Goal: Information Seeking & Learning: Learn about a topic

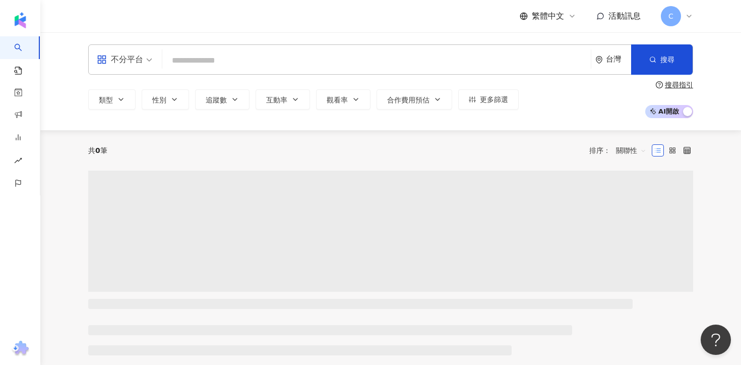
click at [352, 65] on input "search" at bounding box center [376, 60] width 420 height 19
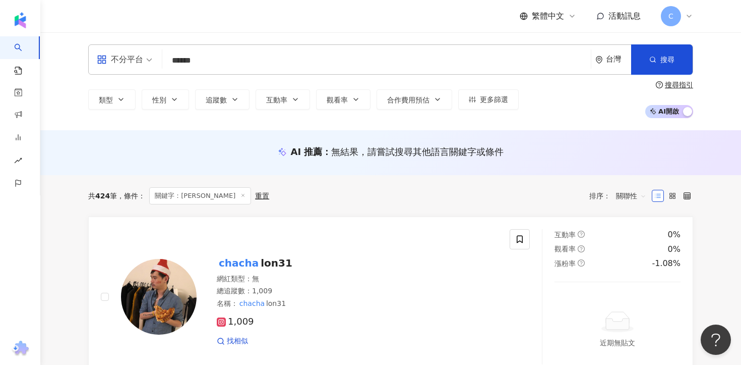
click at [246, 64] on input "******" at bounding box center [376, 60] width 420 height 19
type input "*"
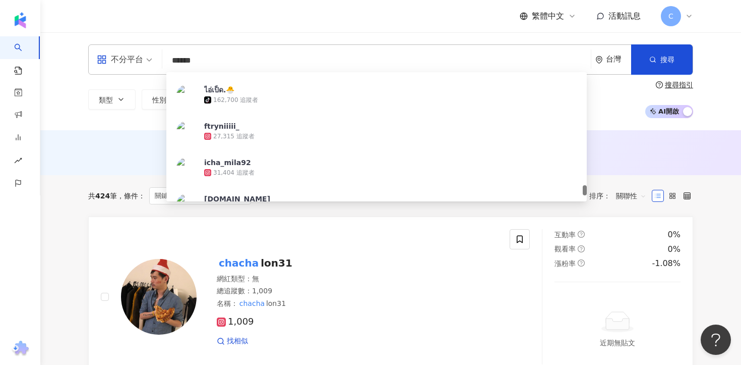
scroll to position [2076, 0]
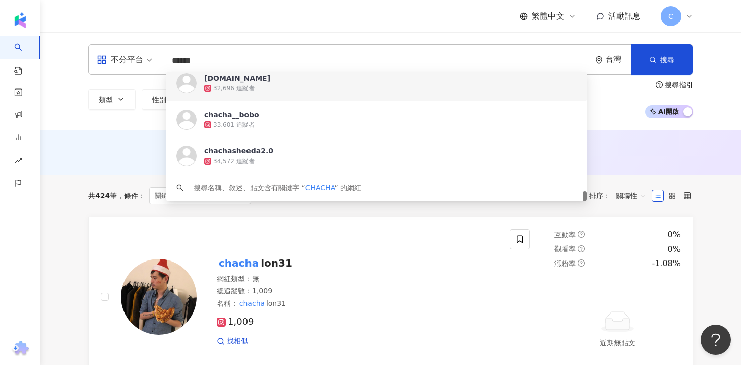
click at [313, 66] on input "******" at bounding box center [376, 60] width 420 height 19
paste input "*******"
type input "**********"
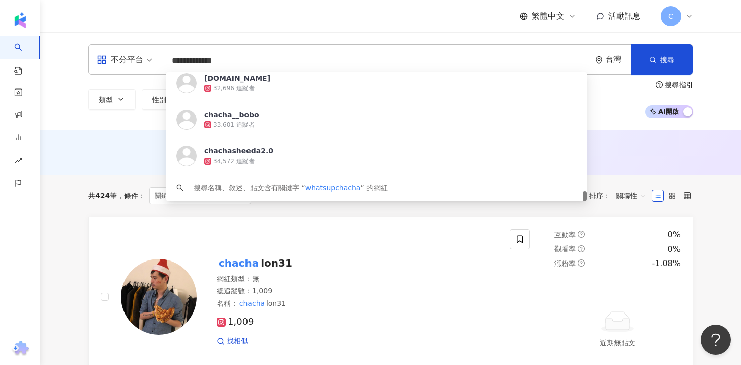
scroll to position [0, 0]
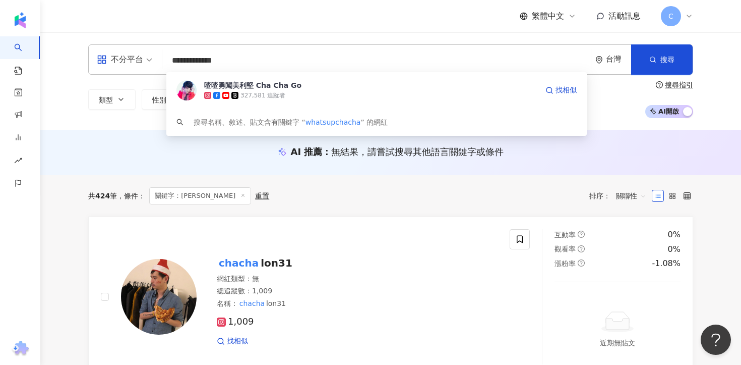
click at [322, 92] on div "327,581 追蹤者" at bounding box center [371, 95] width 334 height 10
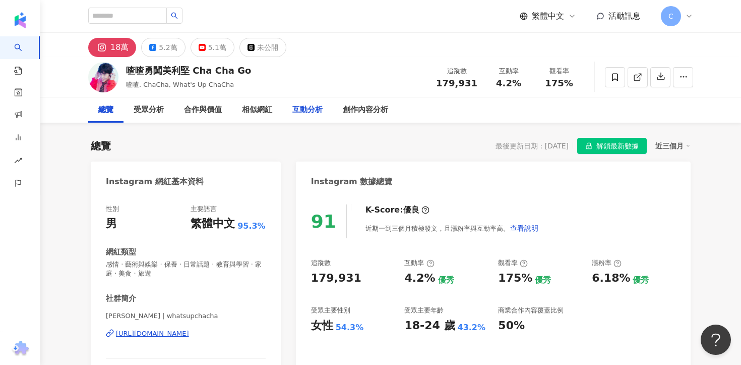
click at [312, 107] on div "互動分析" at bounding box center [307, 110] width 30 height 12
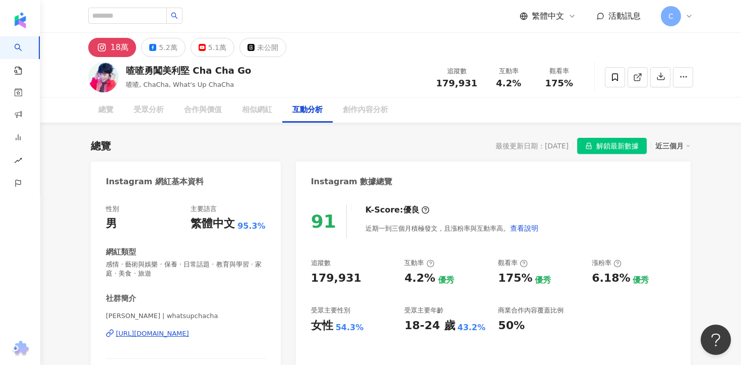
scroll to position [1976, 0]
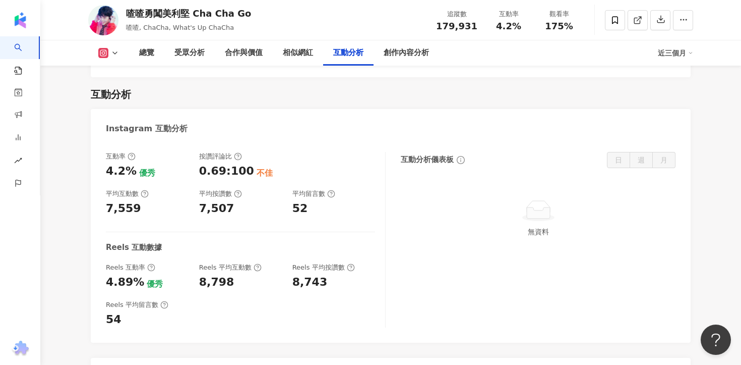
click at [143, 14] on div "喳喳勇闖美利堅 Cha Cha Go" at bounding box center [188, 13] width 125 height 13
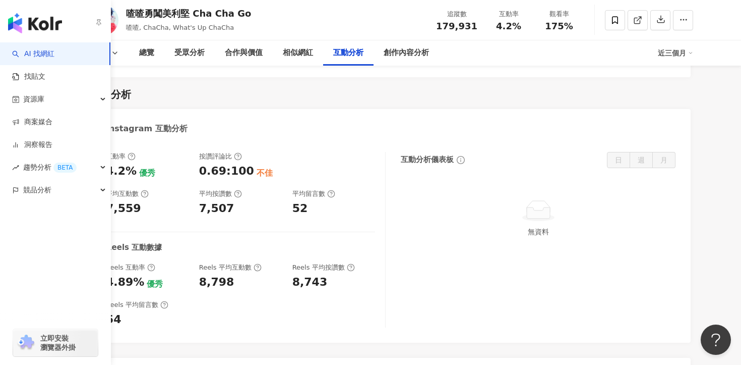
click at [43, 55] on link "AI 找網紅" at bounding box center [33, 54] width 42 height 10
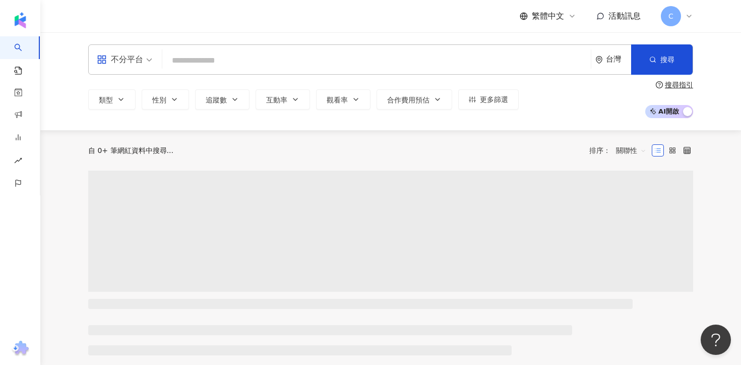
click at [279, 51] on input "search" at bounding box center [376, 60] width 420 height 19
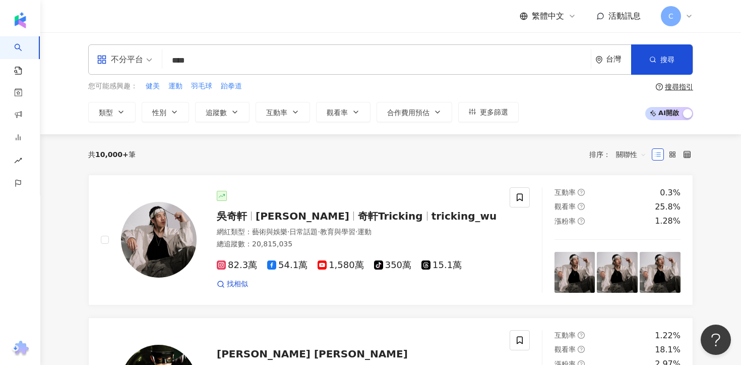
type input "****"
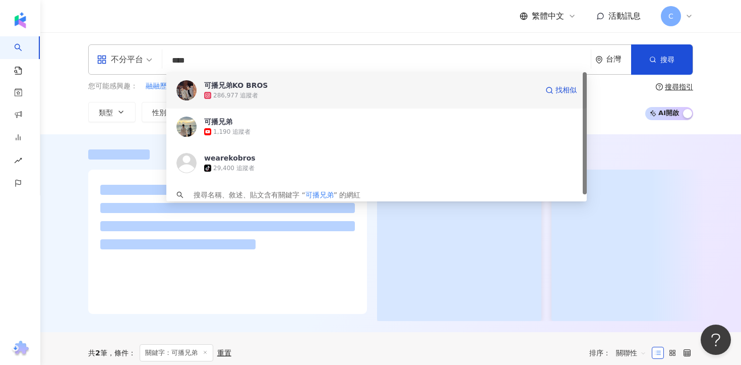
click at [269, 99] on div "286,977 追蹤者" at bounding box center [371, 95] width 334 height 10
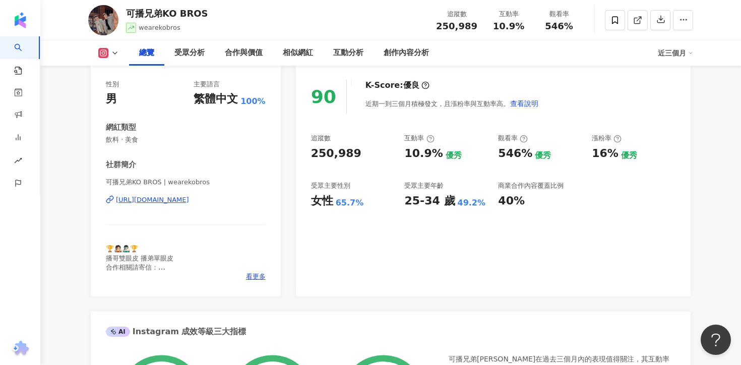
scroll to position [128, 0]
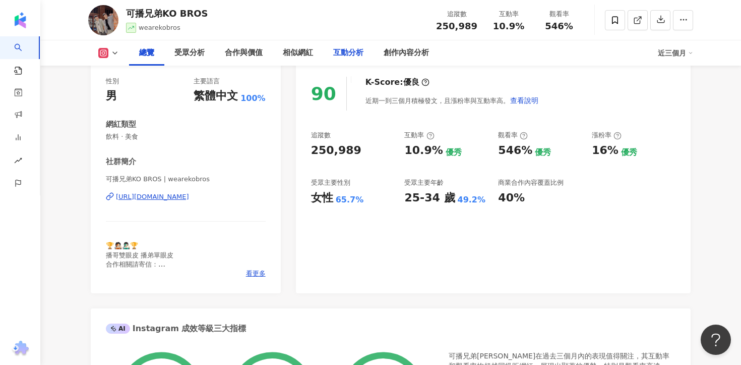
click at [350, 50] on div "互動分析" at bounding box center [348, 53] width 30 height 12
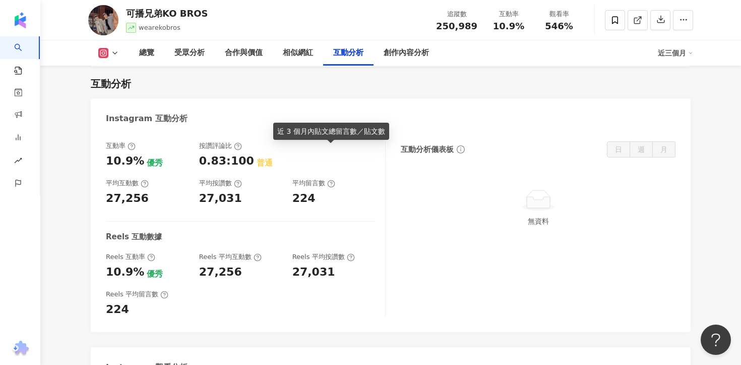
scroll to position [2055, 0]
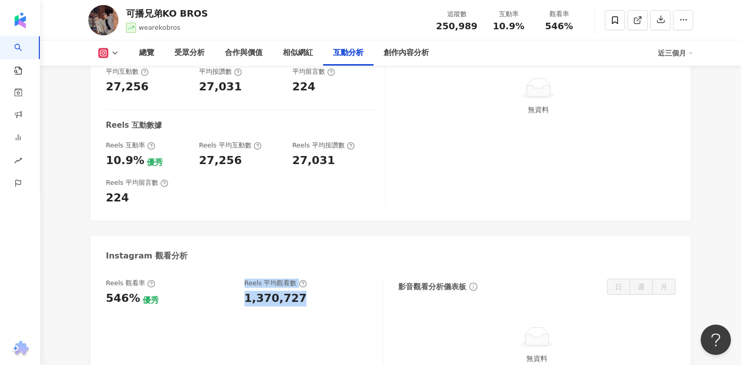
drag, startPoint x: 296, startPoint y: 259, endPoint x: 236, endPoint y: 263, distance: 60.1
click at [236, 278] on div "Reels 觀看率 546% 優秀 [PERSON_NAME] 平均觀看數 1,370,727" at bounding box center [239, 291] width 267 height 27
click at [264, 290] on div "1,370,727" at bounding box center [276, 298] width 63 height 16
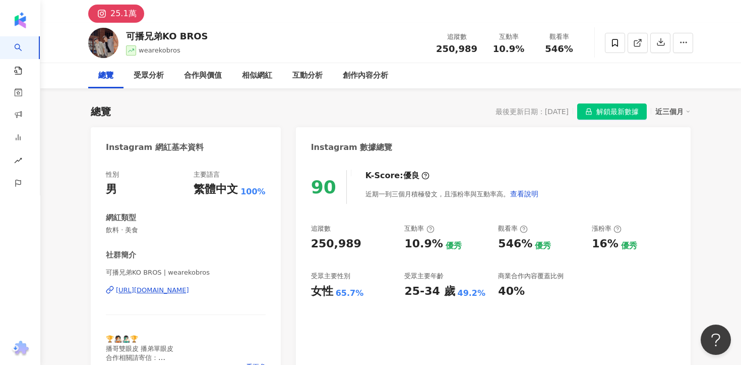
scroll to position [91, 0]
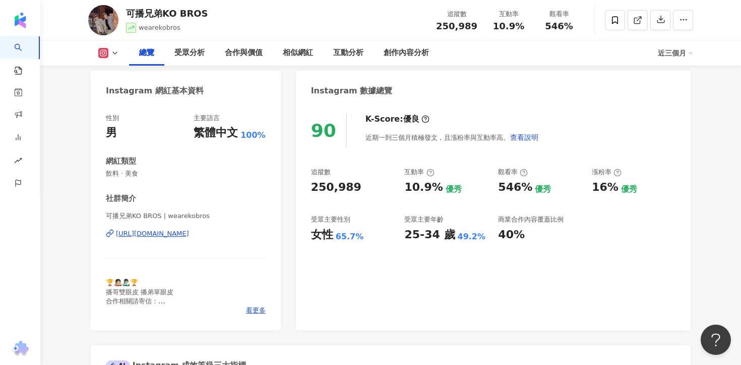
click at [204, 239] on div "可播兄弟KO BROS | wearekobros [URL][DOMAIN_NAME]" at bounding box center [186, 240] width 160 height 59
click at [189, 235] on div "[URL][DOMAIN_NAME]" at bounding box center [152, 233] width 73 height 9
click at [343, 48] on div "互動分析" at bounding box center [348, 53] width 30 height 12
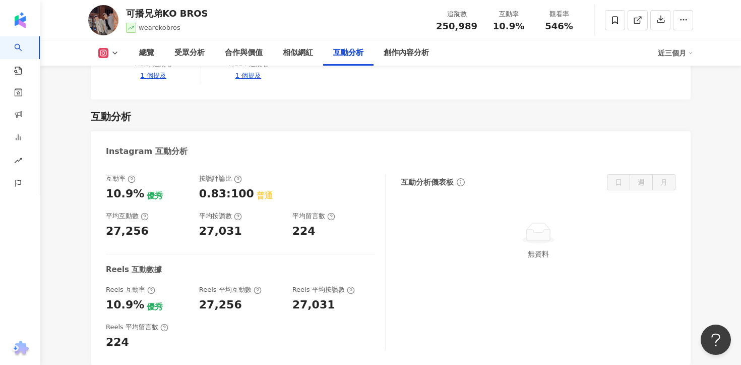
scroll to position [1950, 0]
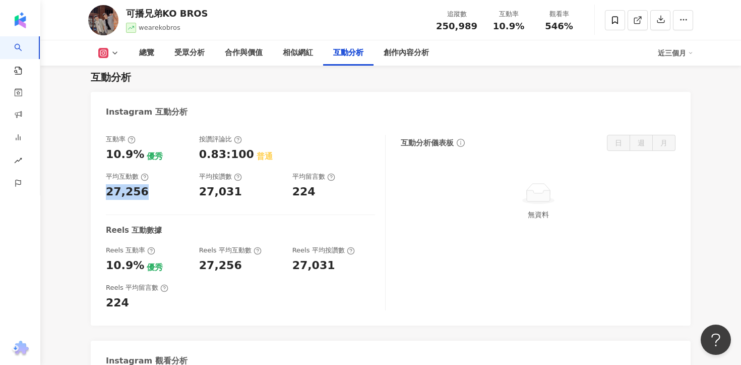
drag, startPoint x: 141, startPoint y: 156, endPoint x: 105, endPoint y: 156, distance: 35.3
click at [106, 184] on div "27,256" at bounding box center [147, 192] width 83 height 16
copy div "27,256"
